Goal: Check status: Check status

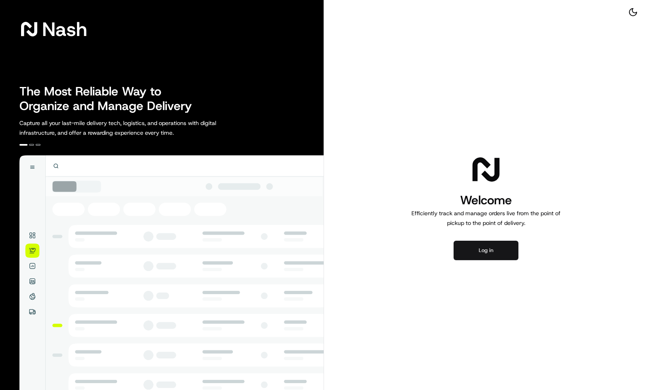
click at [491, 244] on button "Log in" at bounding box center [485, 250] width 65 height 19
